Goal: Information Seeking & Learning: Learn about a topic

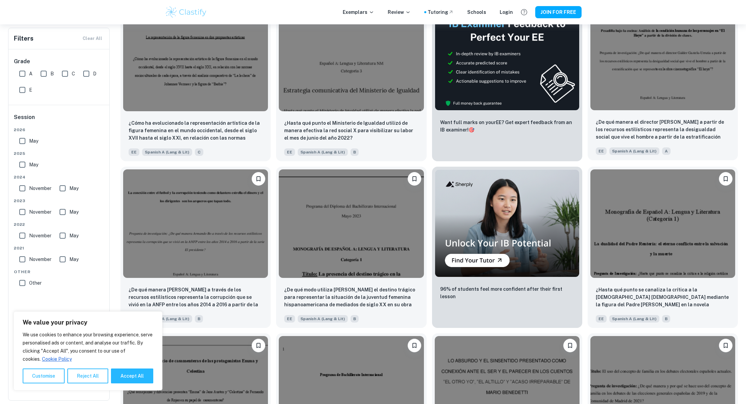
scroll to position [172, 0]
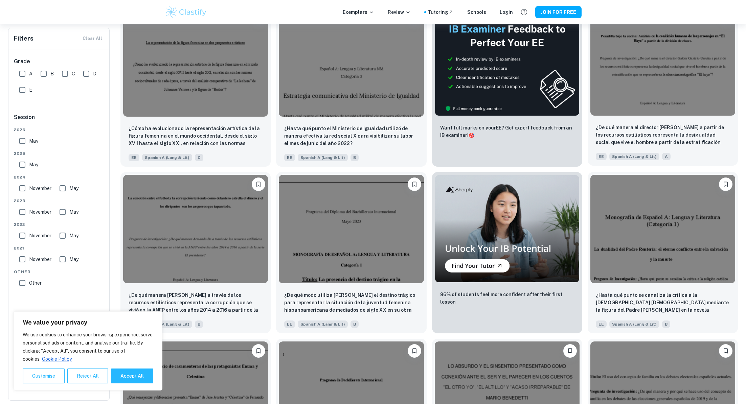
click at [668, 71] on img at bounding box center [662, 61] width 145 height 109
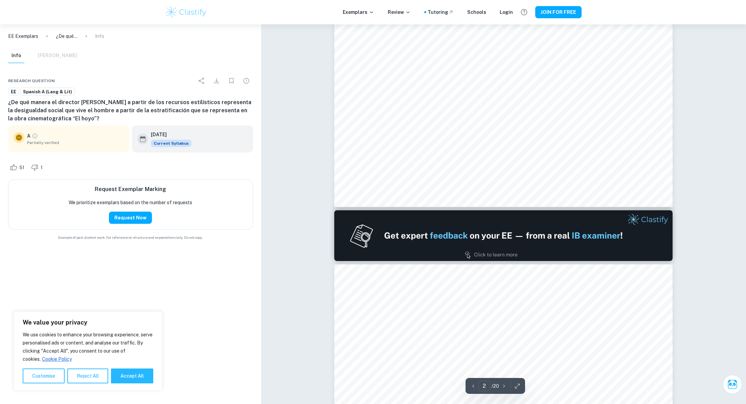
type input "1"
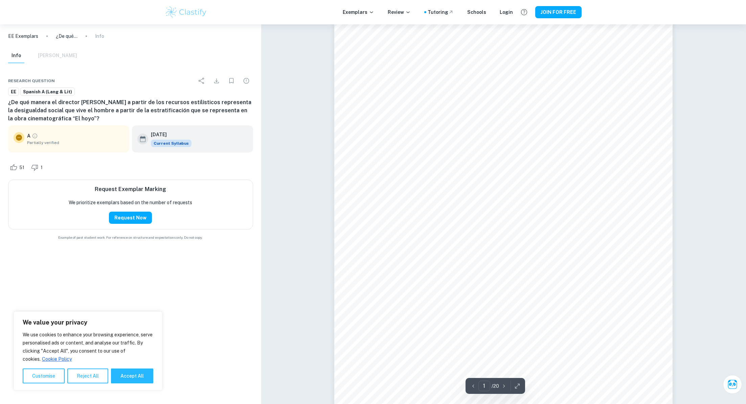
scroll to position [20, 0]
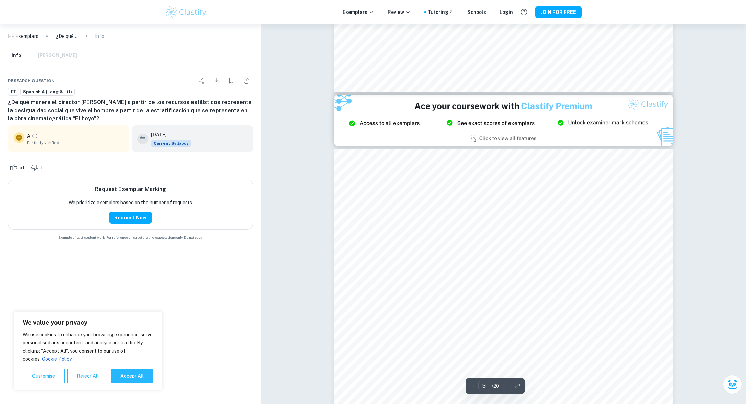
scroll to position [876, 0]
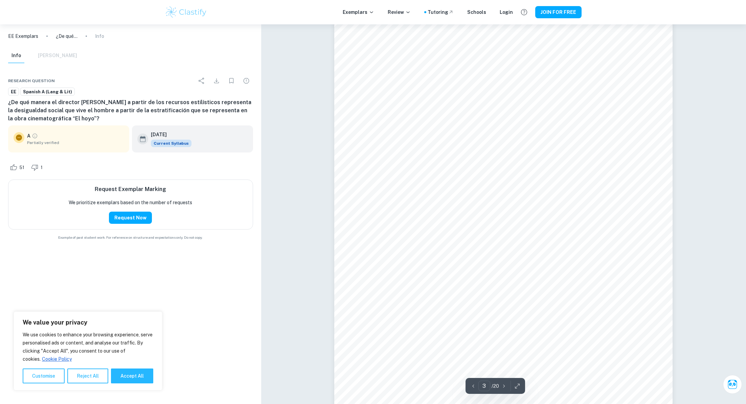
type input "2"
